Goal: Download file/media

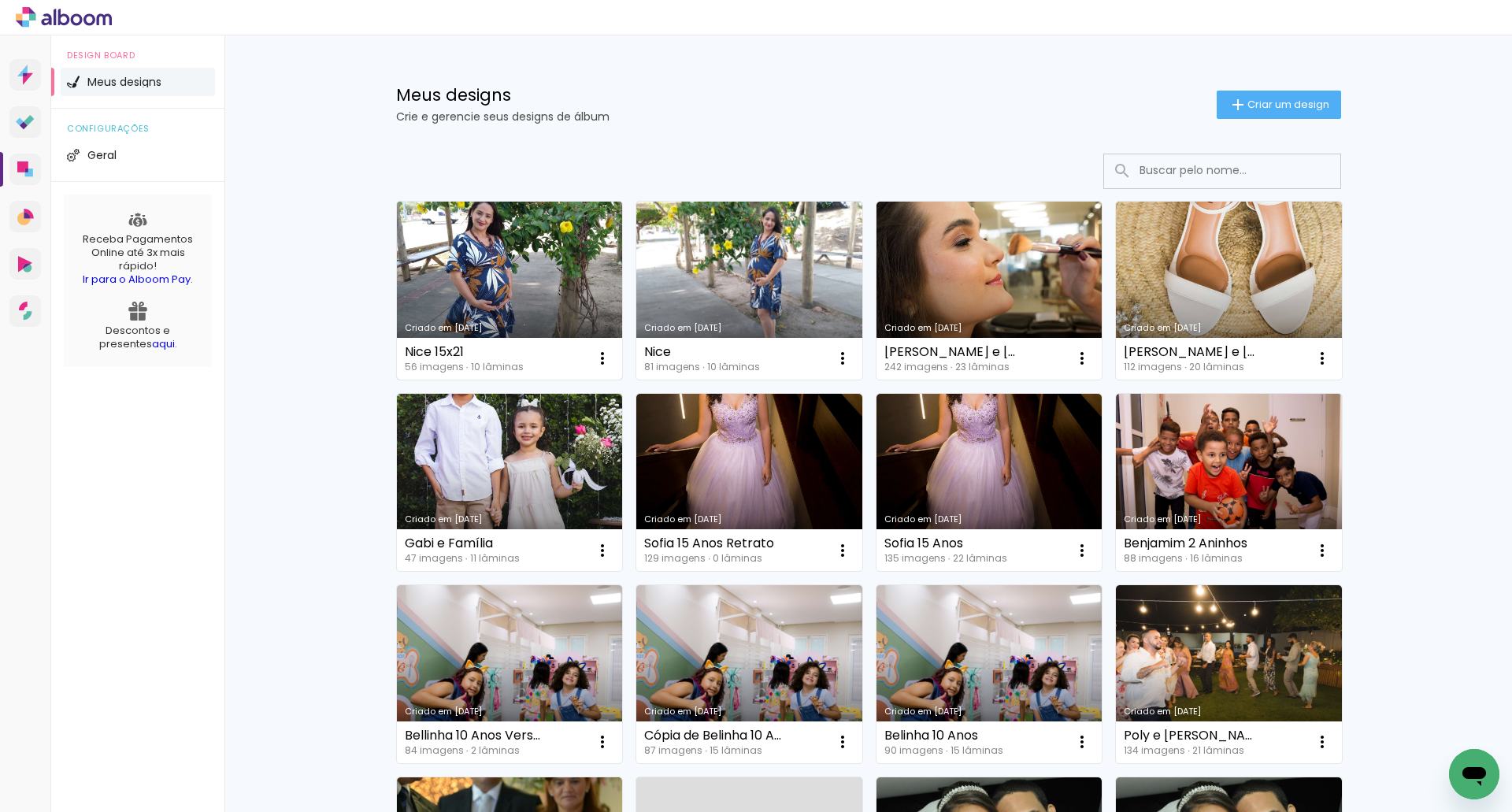
click at [492, 264] on link "Criado em [DATE]" at bounding box center [510, 290] width 226 height 178
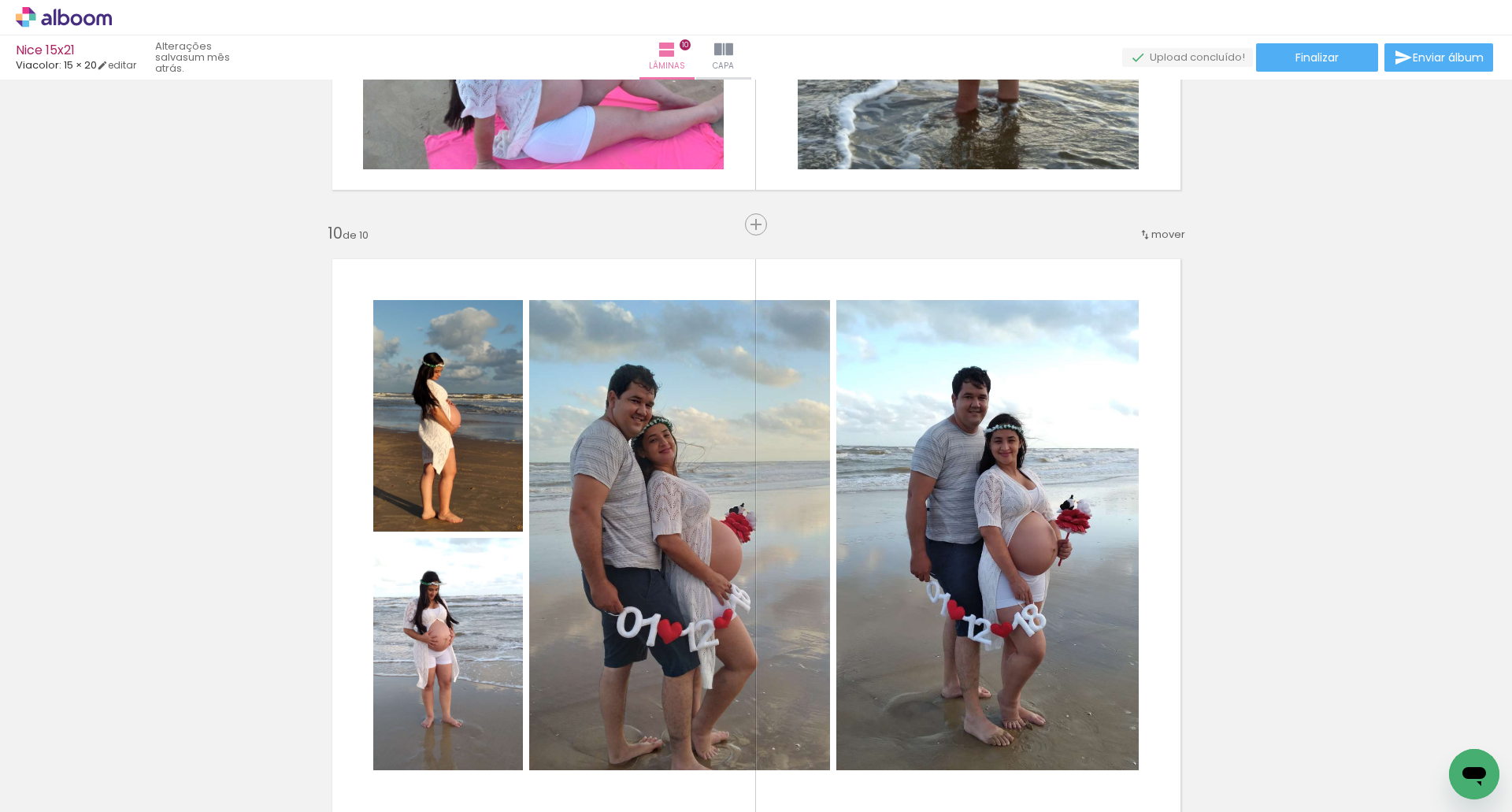
scroll to position [5620, 0]
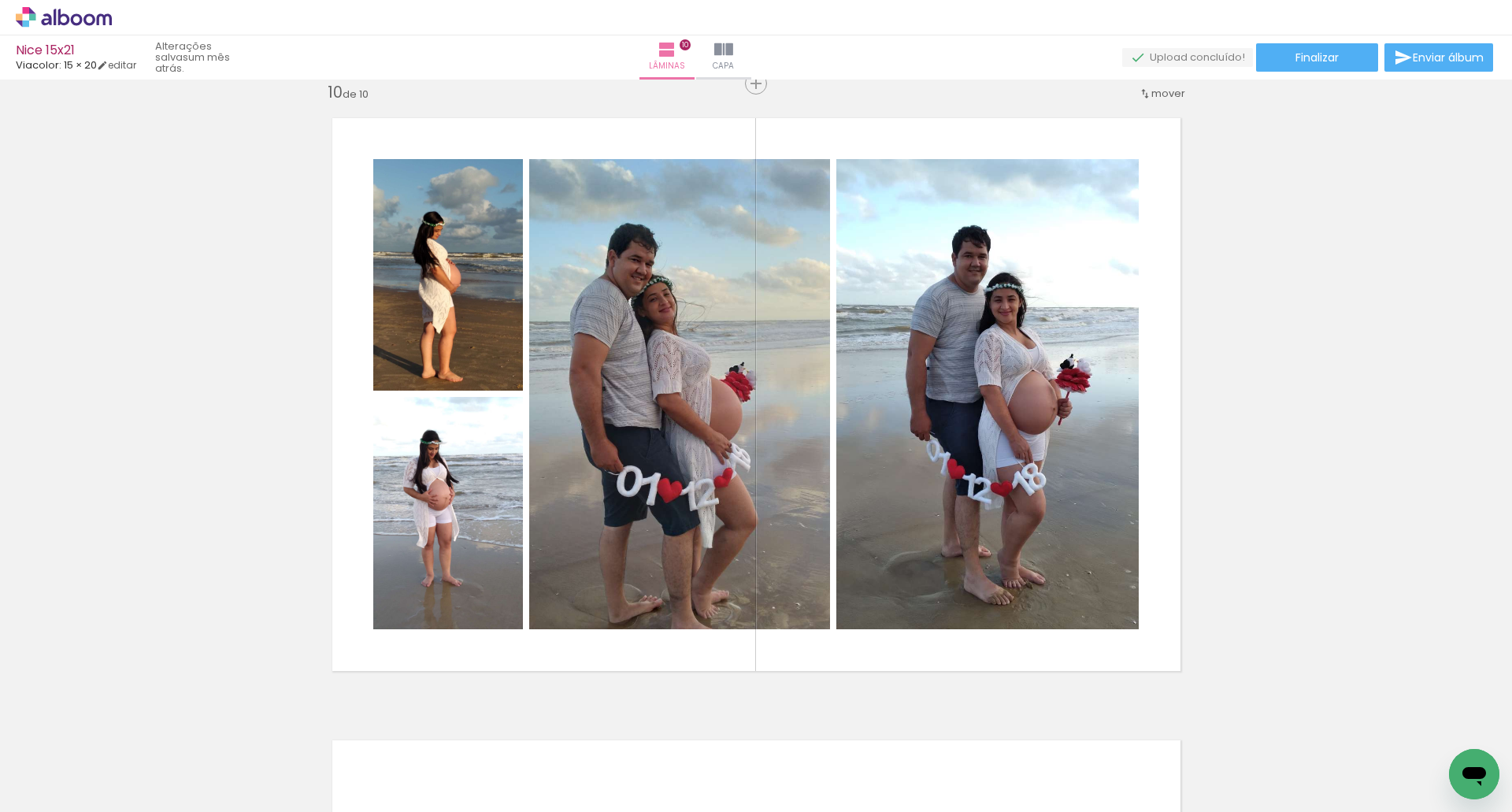
scroll to position [0, 3560]
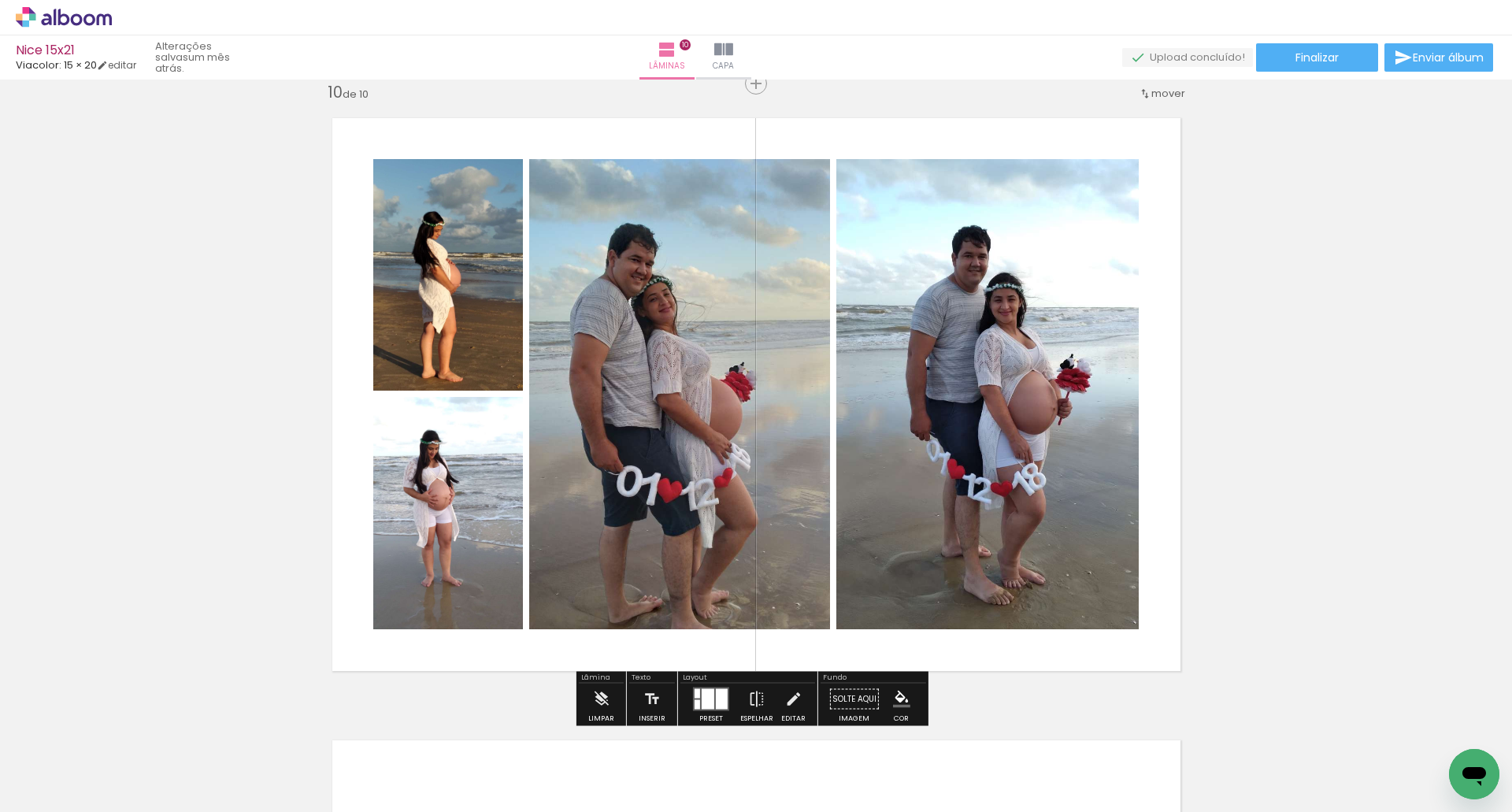
click at [79, 797] on span "Adicionar Fotos" at bounding box center [55, 790] width 47 height 17
click at [0, 0] on input "file" at bounding box center [0, 0] width 0 height 0
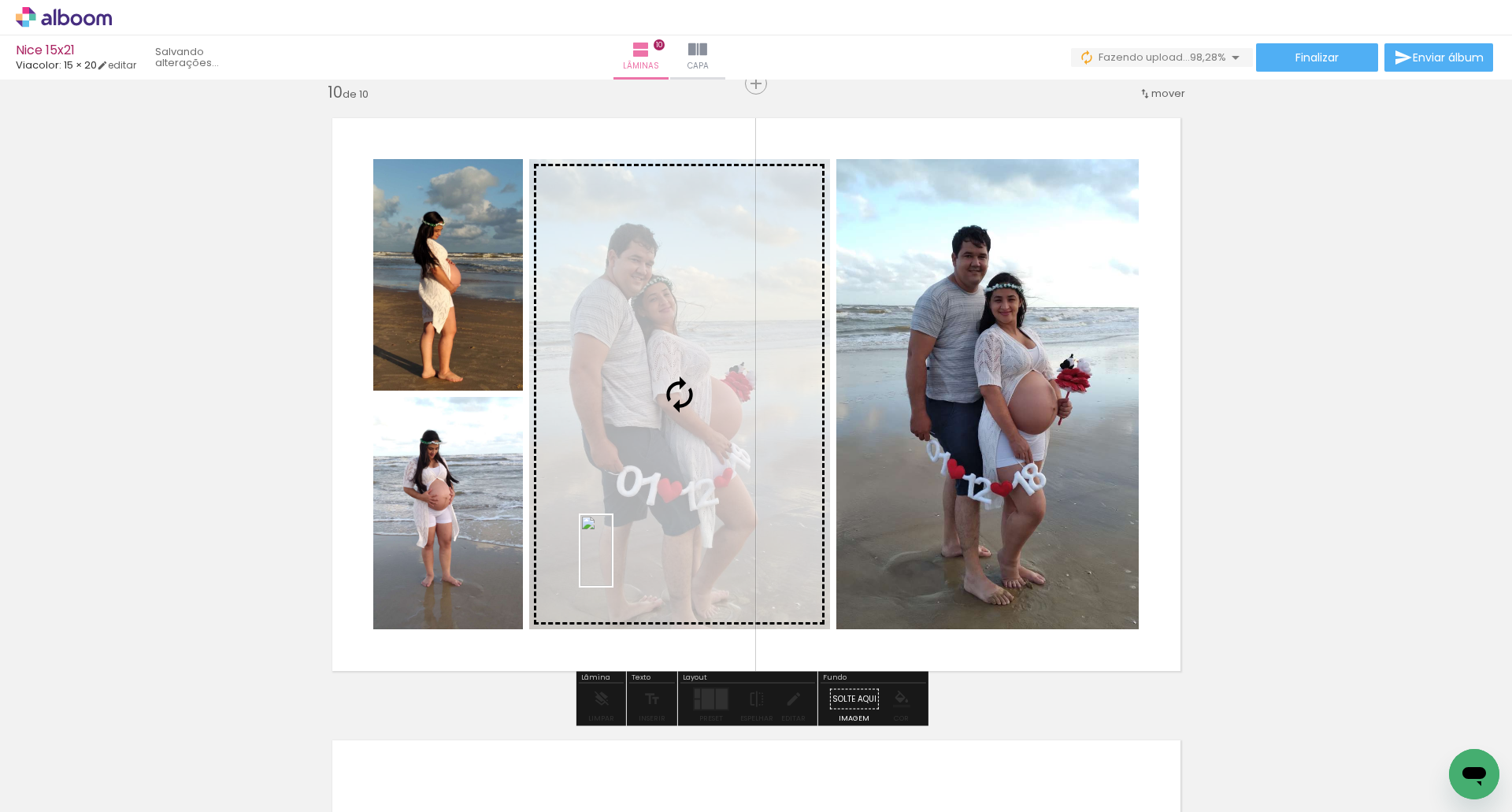
drag, startPoint x: 1448, startPoint y: 752, endPoint x: 628, endPoint y: 562, distance: 841.7
click at [628, 562] on quentale-workspace at bounding box center [756, 406] width 1512 height 812
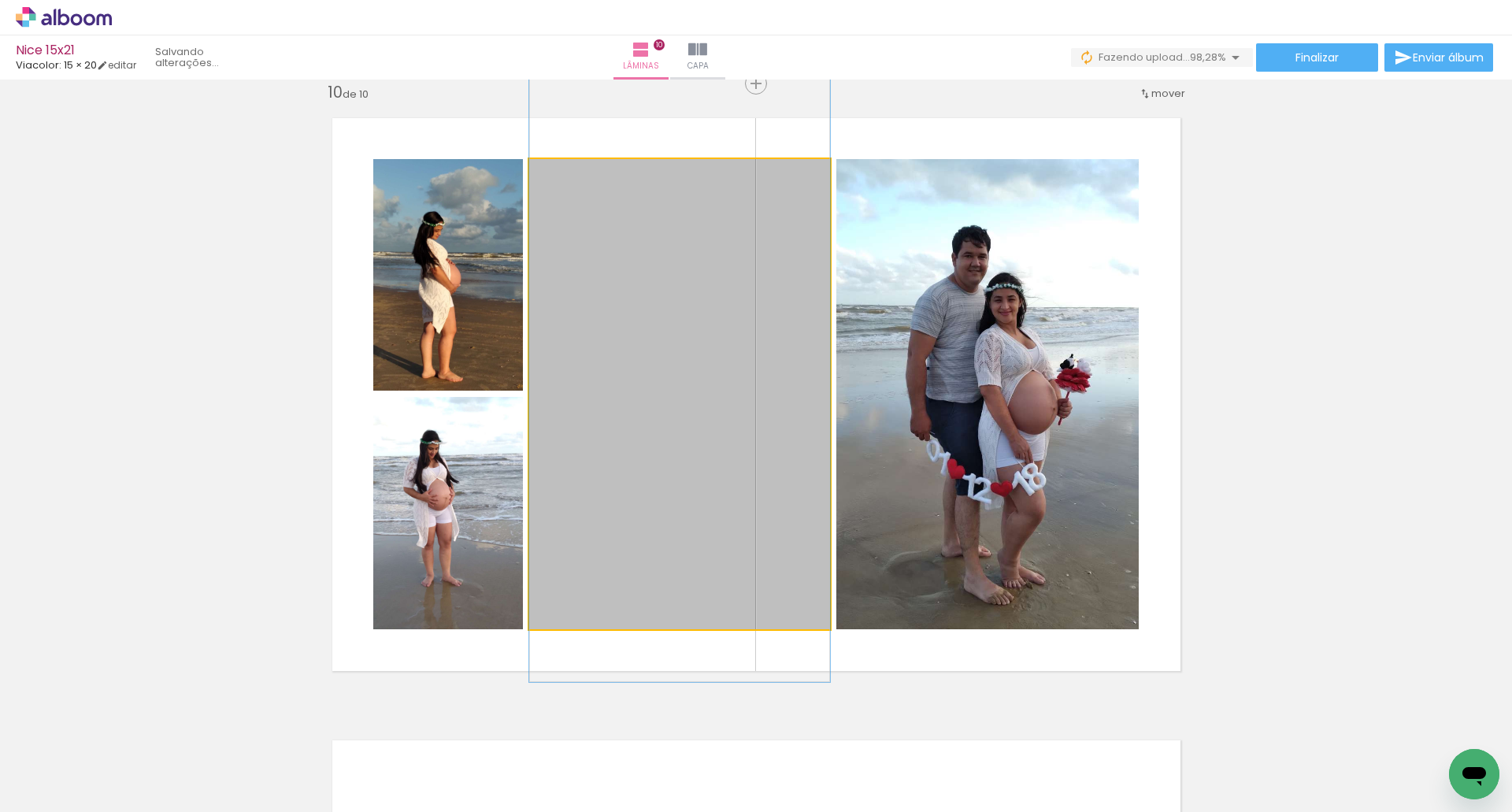
drag, startPoint x: 718, startPoint y: 552, endPoint x: 720, endPoint y: 506, distance: 46.0
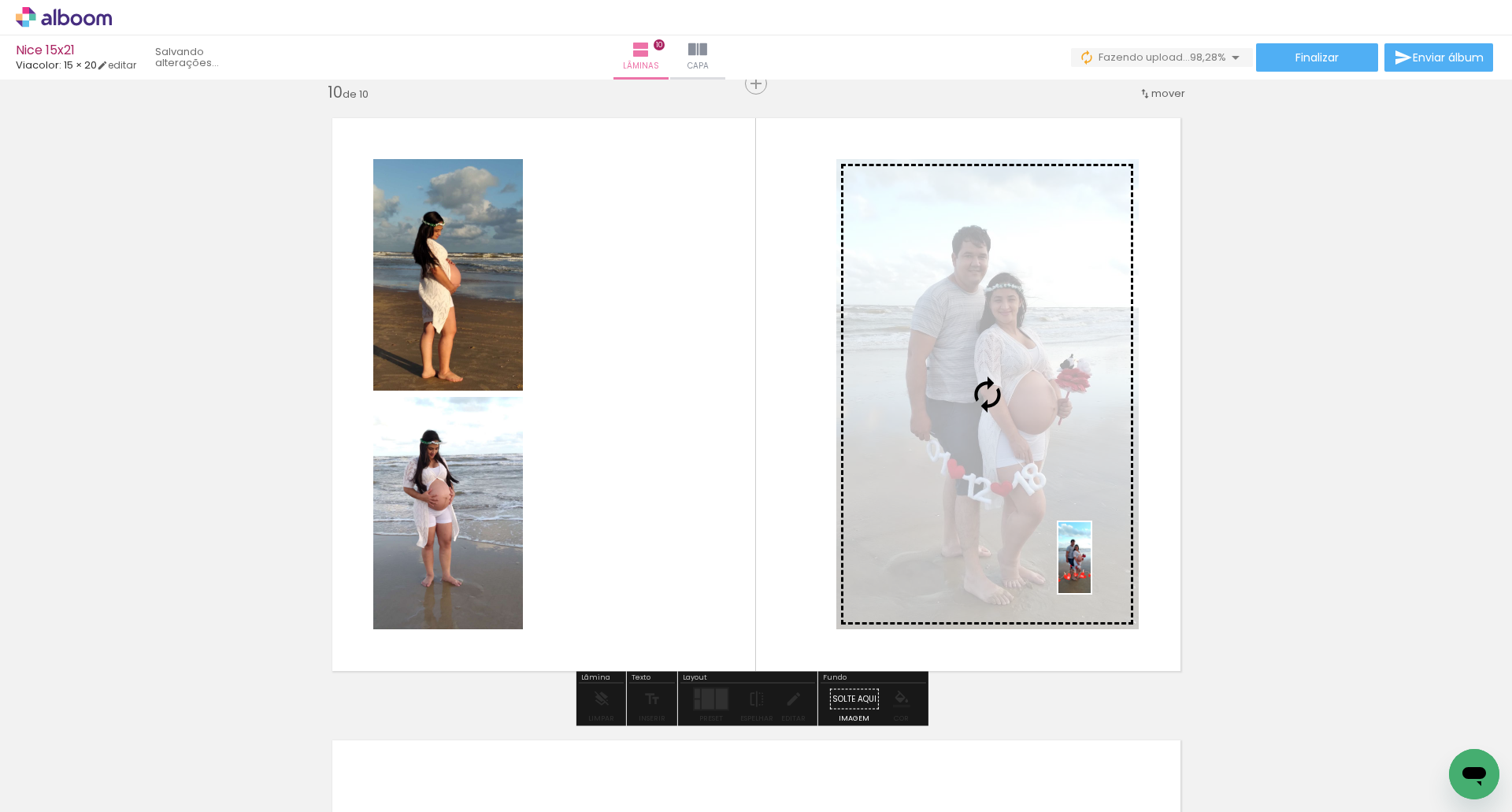
drag, startPoint x: 1367, startPoint y: 769, endPoint x: 1105, endPoint y: 569, distance: 329.6
click at [1105, 569] on quentale-workspace at bounding box center [756, 406] width 1512 height 812
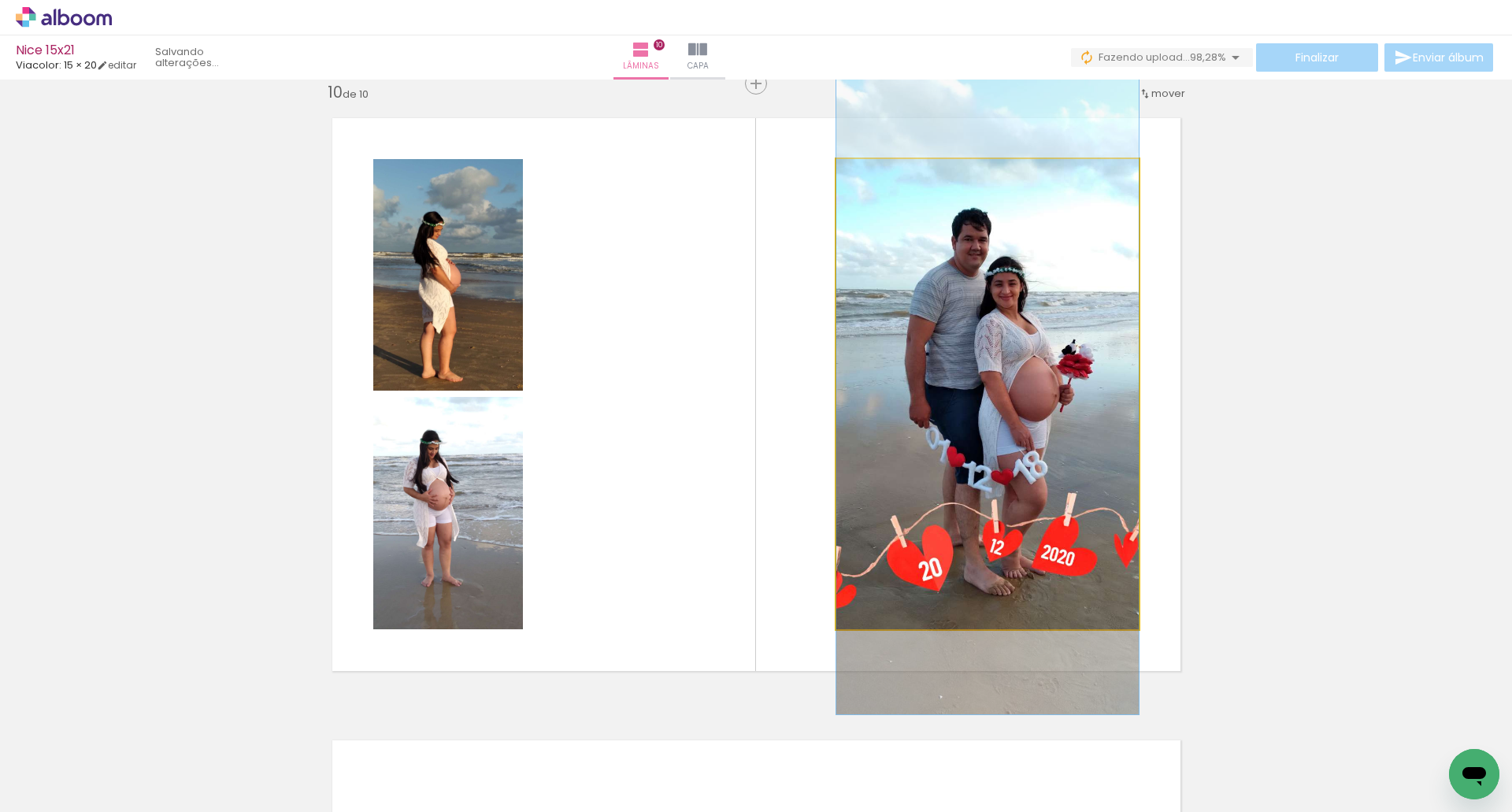
drag, startPoint x: 1071, startPoint y: 546, endPoint x: 1069, endPoint y: 532, distance: 14.1
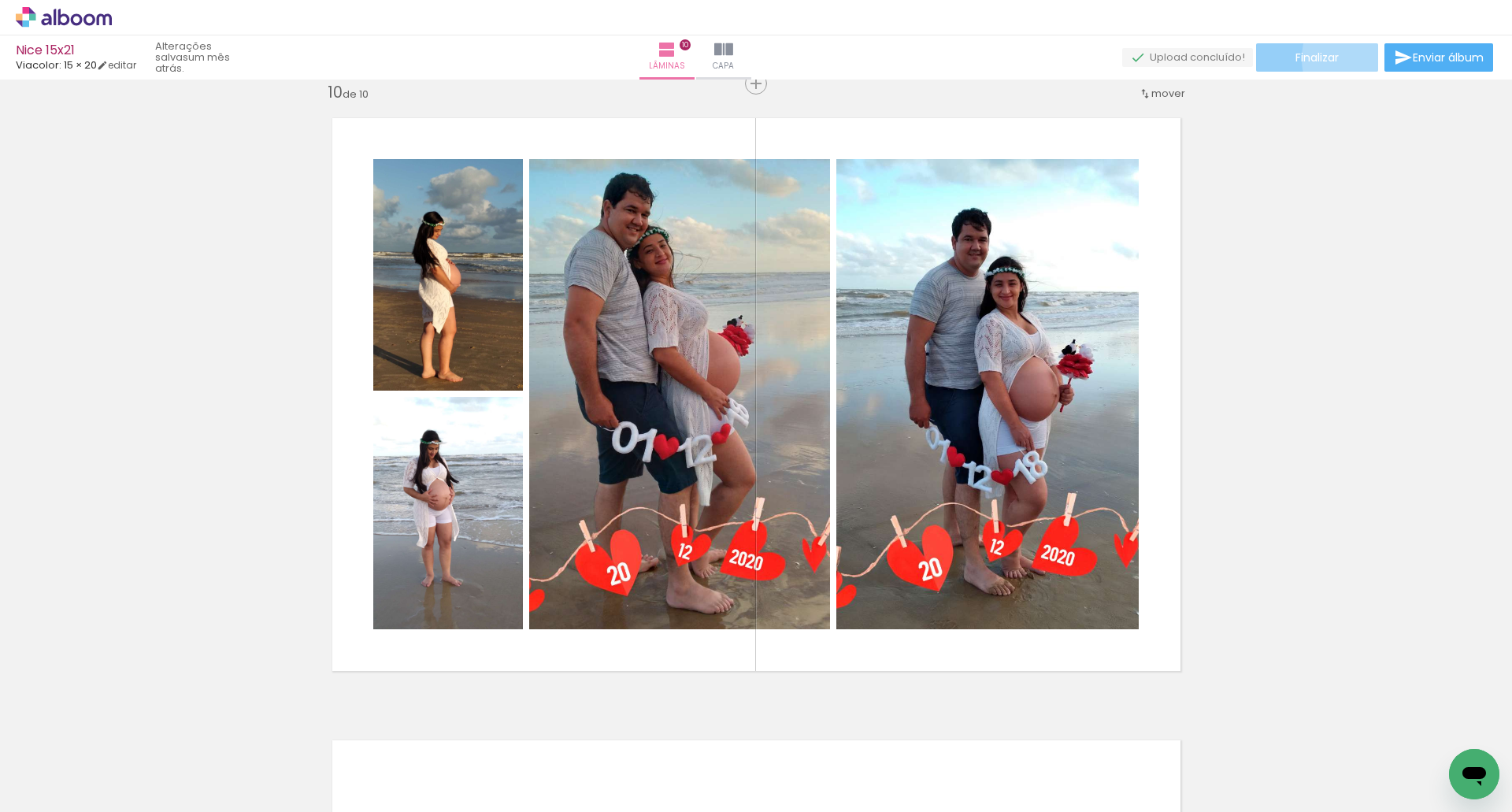
click at [1366, 59] on paper-button "Finalizar" at bounding box center [1317, 57] width 122 height 28
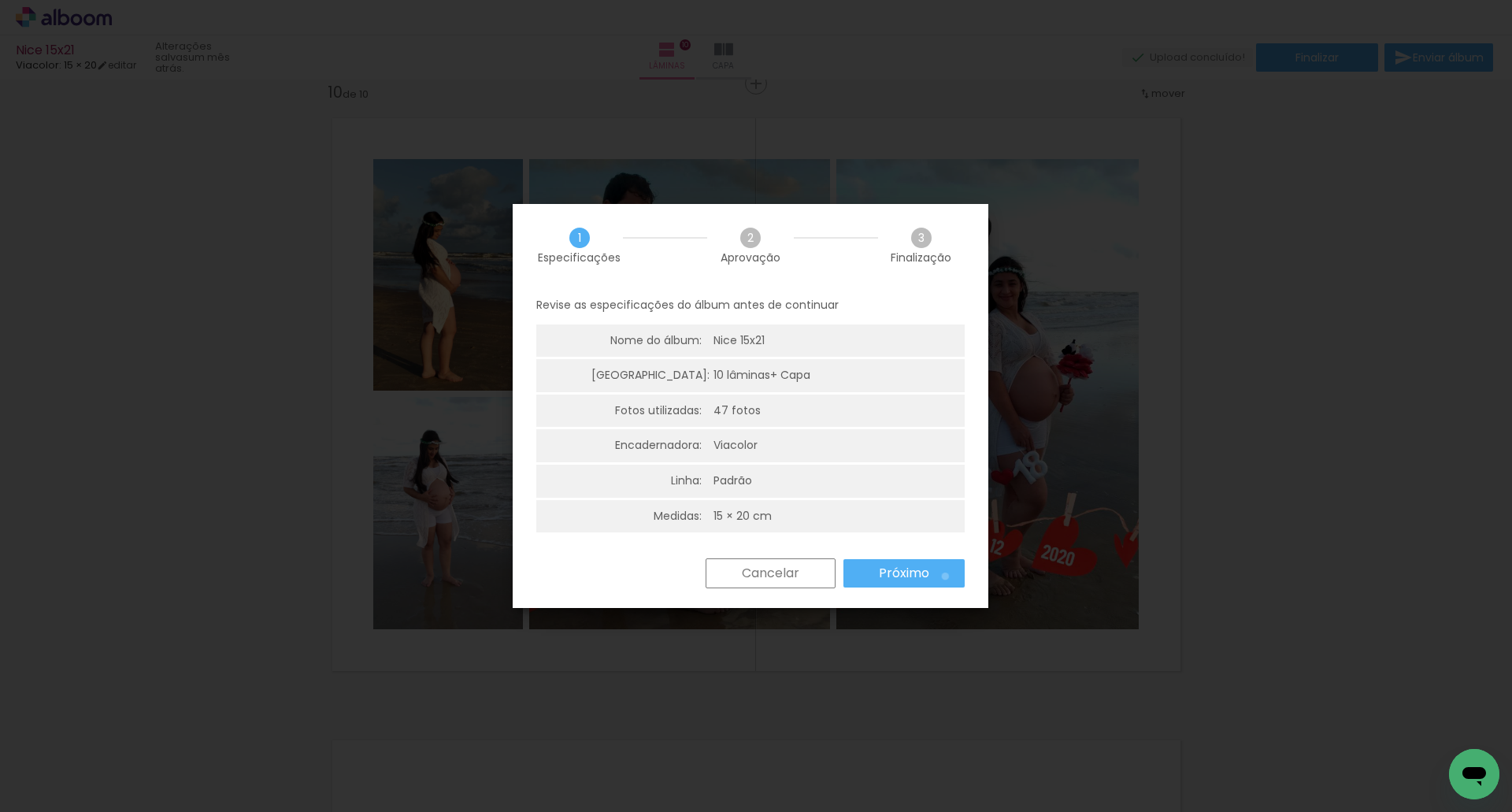
click at [945, 577] on paper-button "Próximo" at bounding box center [904, 573] width 121 height 28
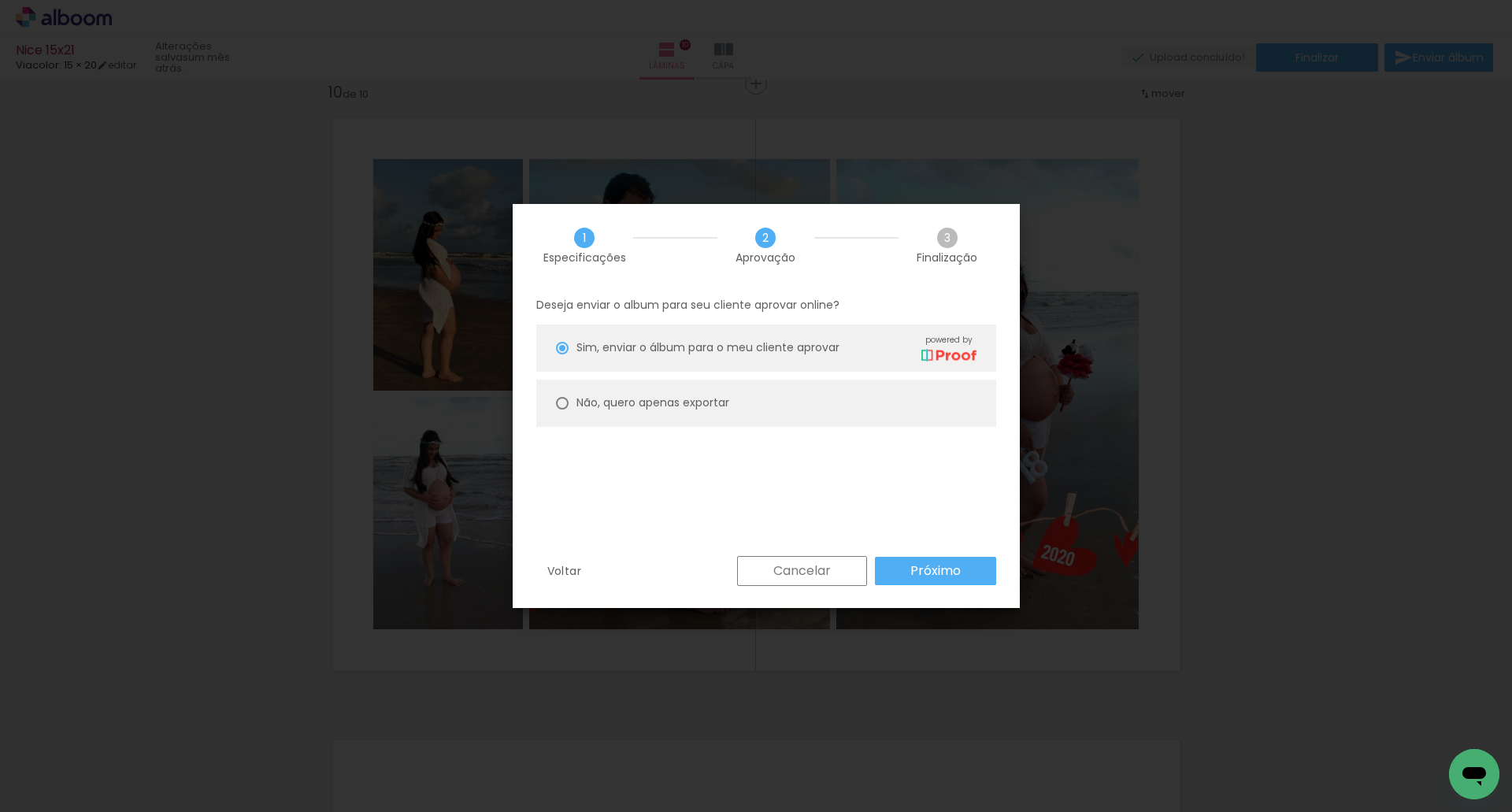
click at [0, 0] on slot "Não, quero apenas exportar" at bounding box center [0, 0] width 0 height 0
type paper-radio-button "on"
click at [972, 578] on paper-button "Próximo" at bounding box center [935, 571] width 121 height 28
type input "Alta, 300 DPI"
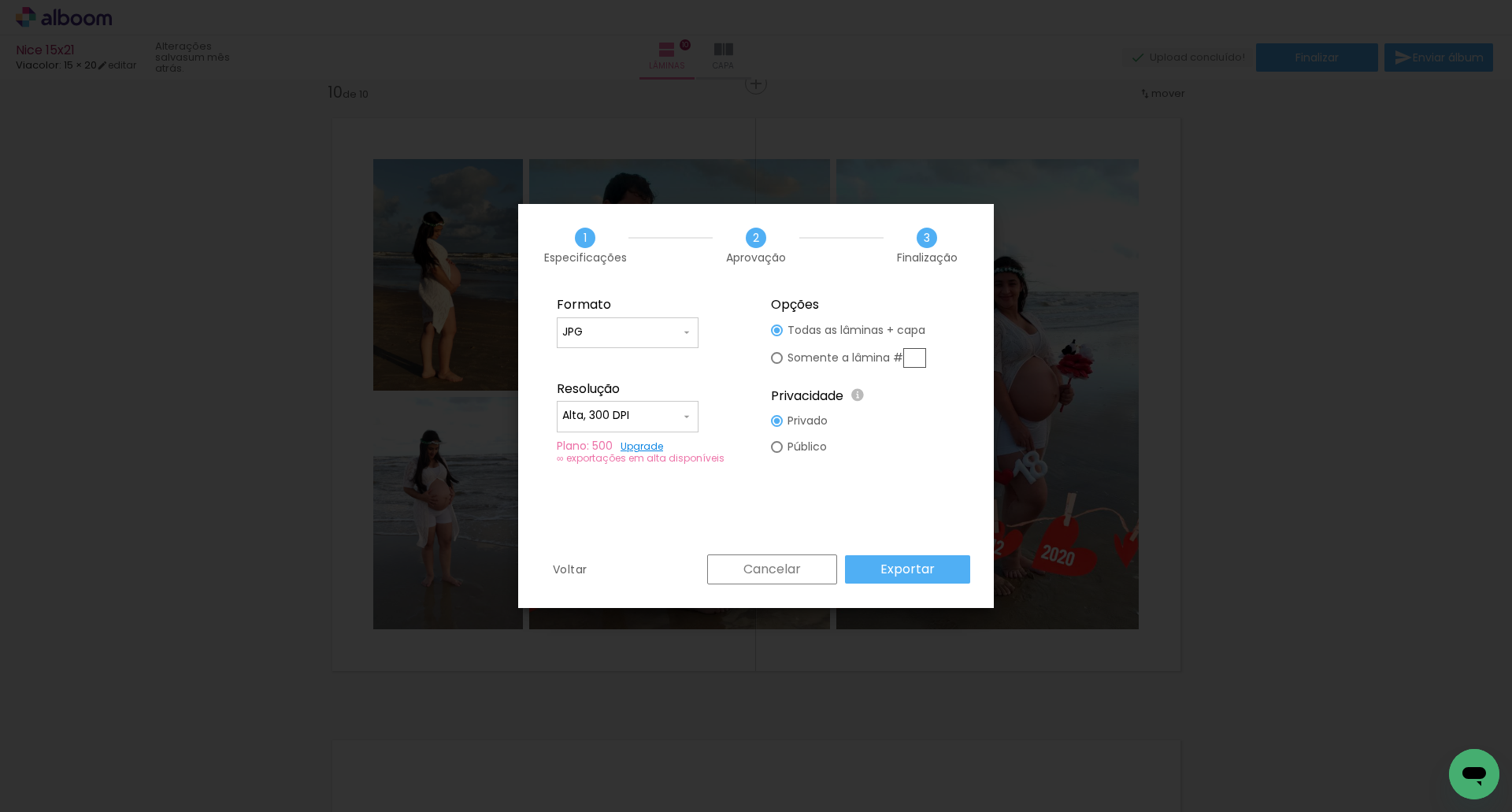
click at [905, 354] on input "text" at bounding box center [915, 358] width 23 height 20
type paper-radio-button "on"
type input "10"
click at [944, 566] on paper-button "Exportar" at bounding box center [908, 569] width 126 height 28
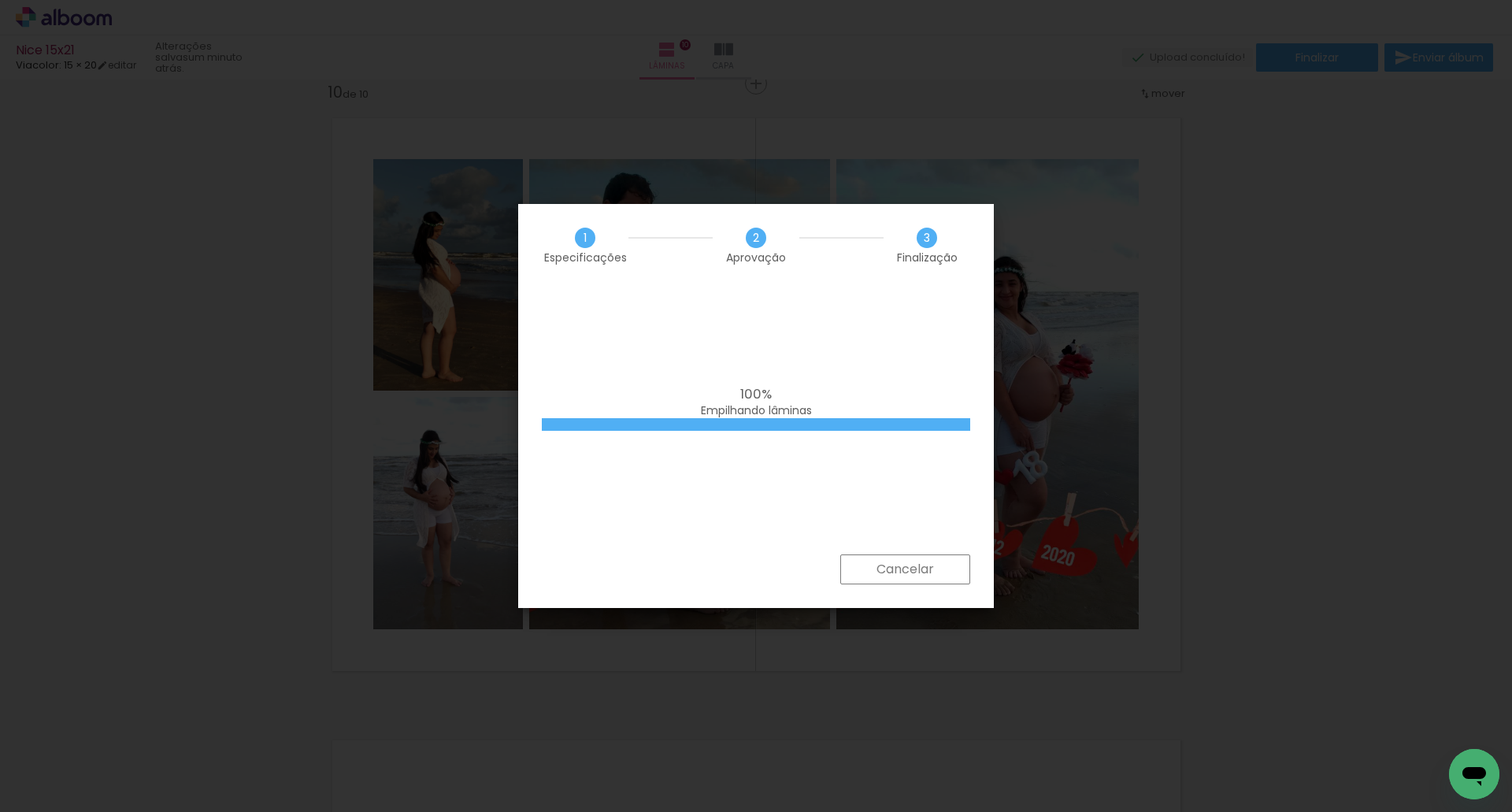
scroll to position [0, 3737]
